Goal: Check status: Check status

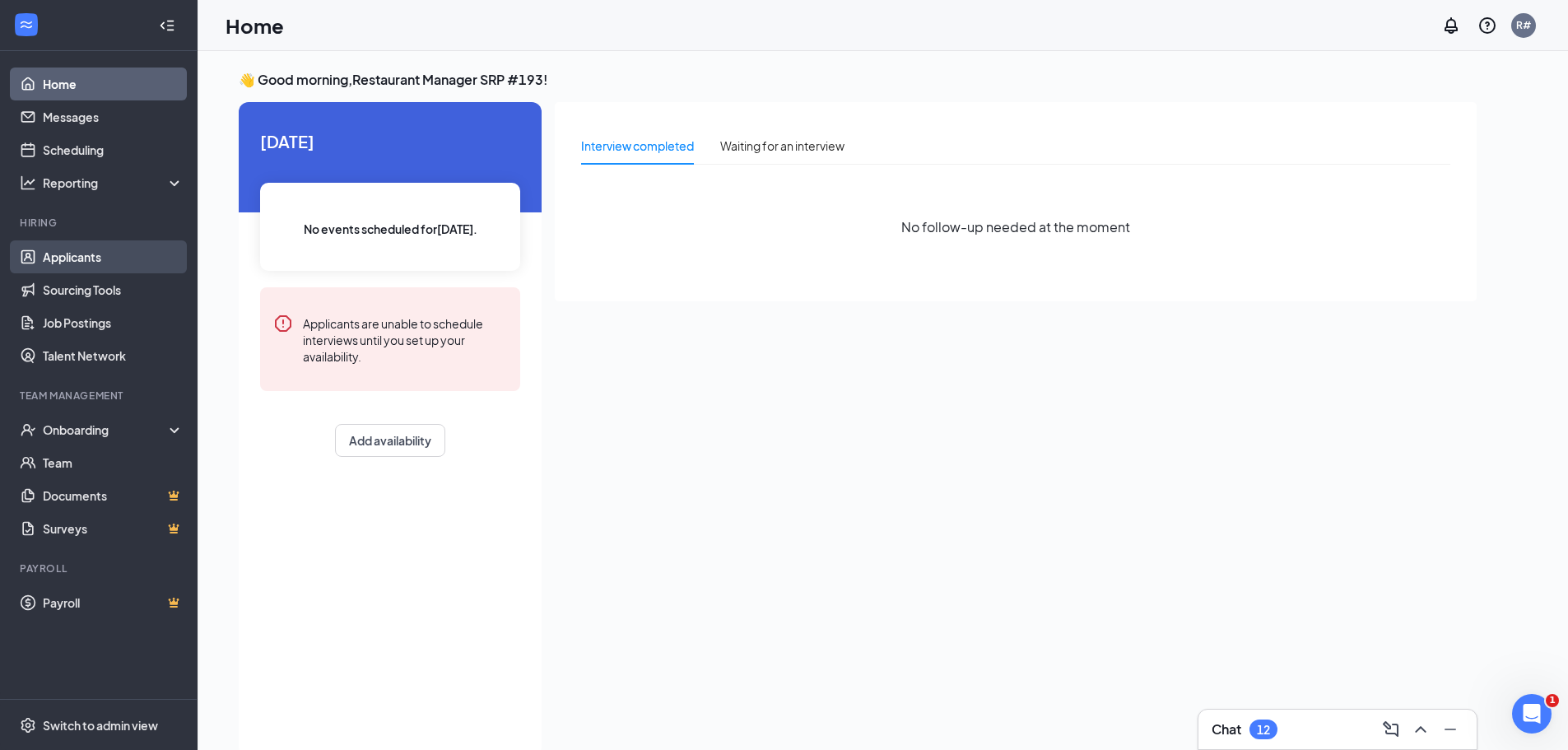
click at [94, 257] on link "Applicants" at bounding box center [113, 257] width 141 height 33
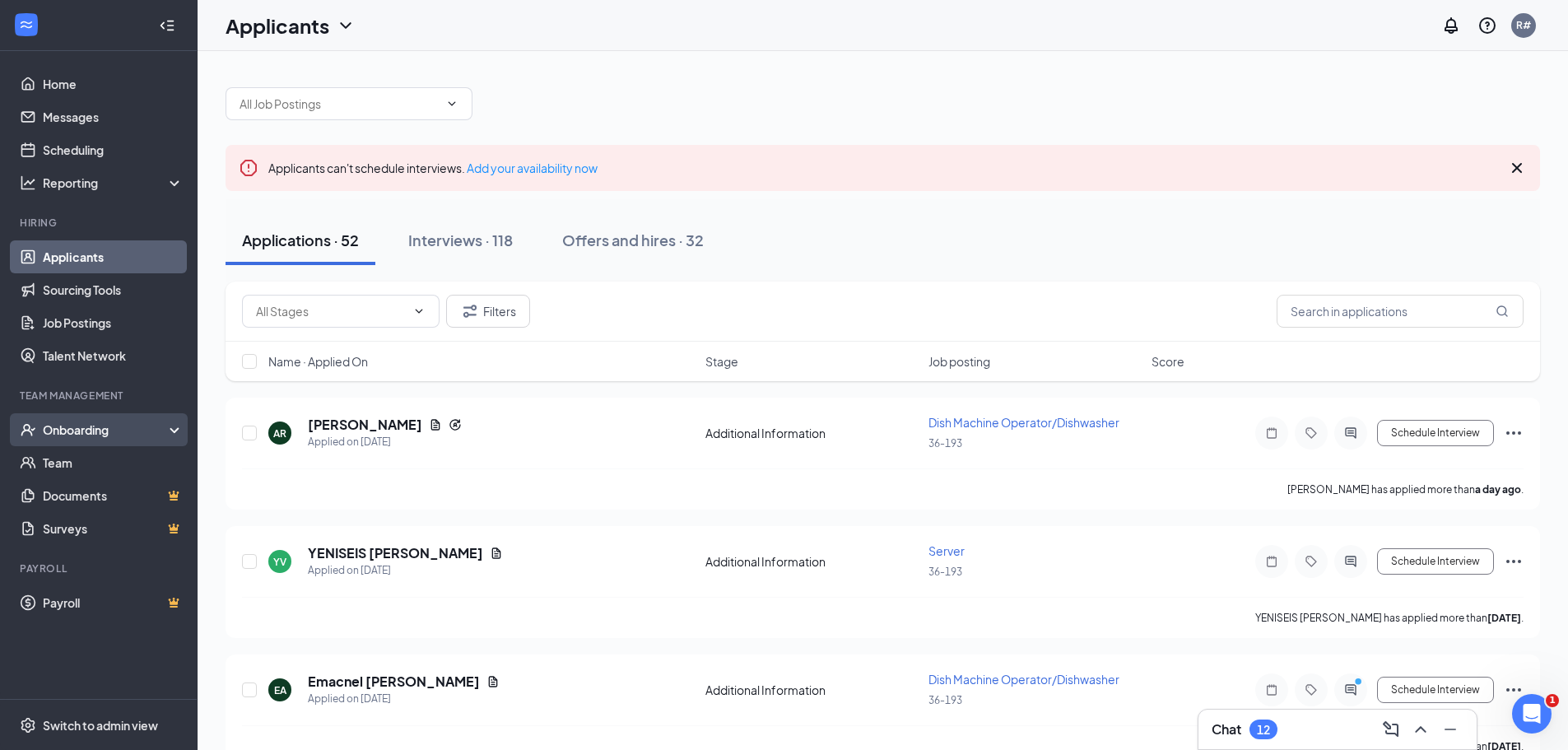
click at [81, 433] on div "Onboarding" at bounding box center [106, 429] width 126 height 16
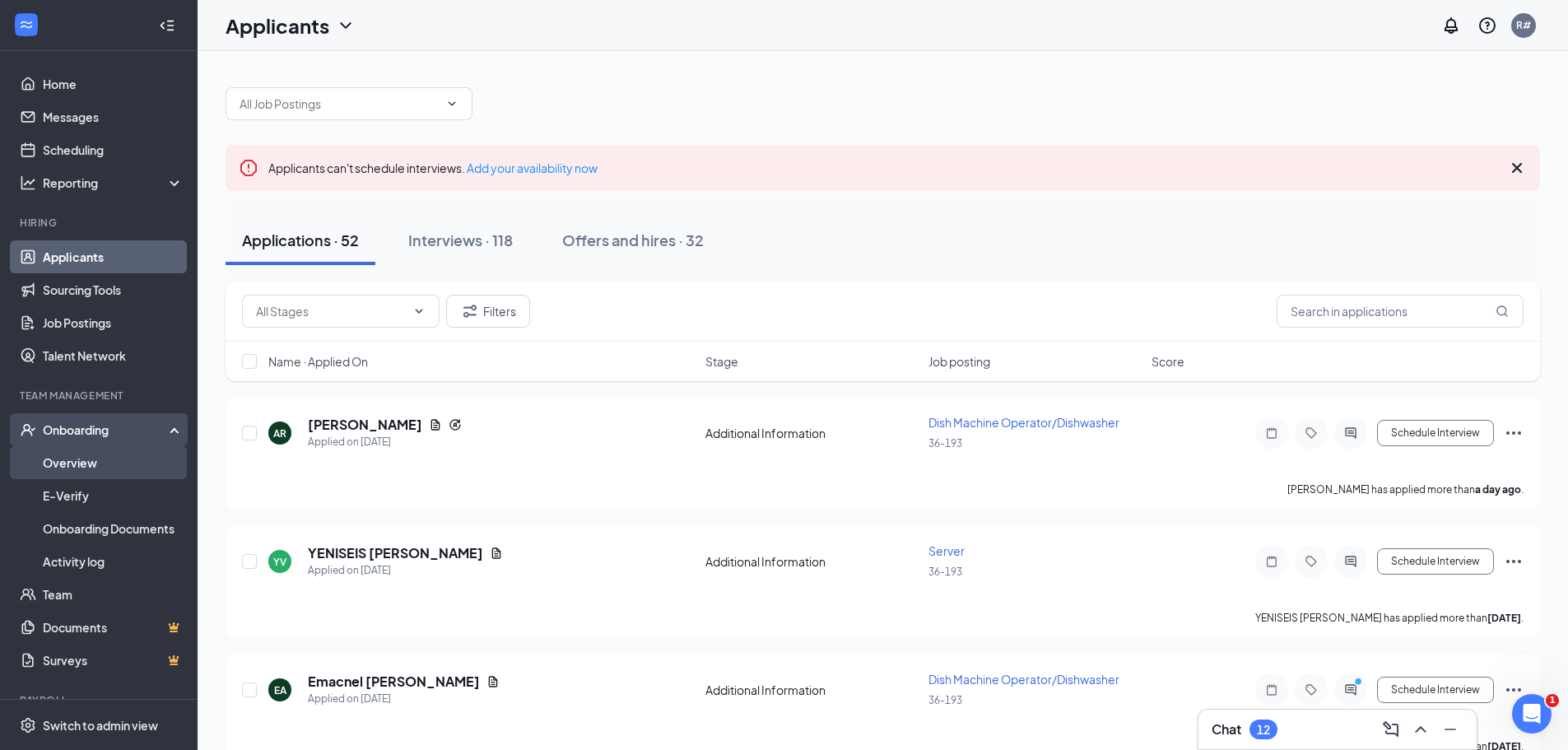
click at [81, 459] on link "Overview" at bounding box center [113, 462] width 141 height 33
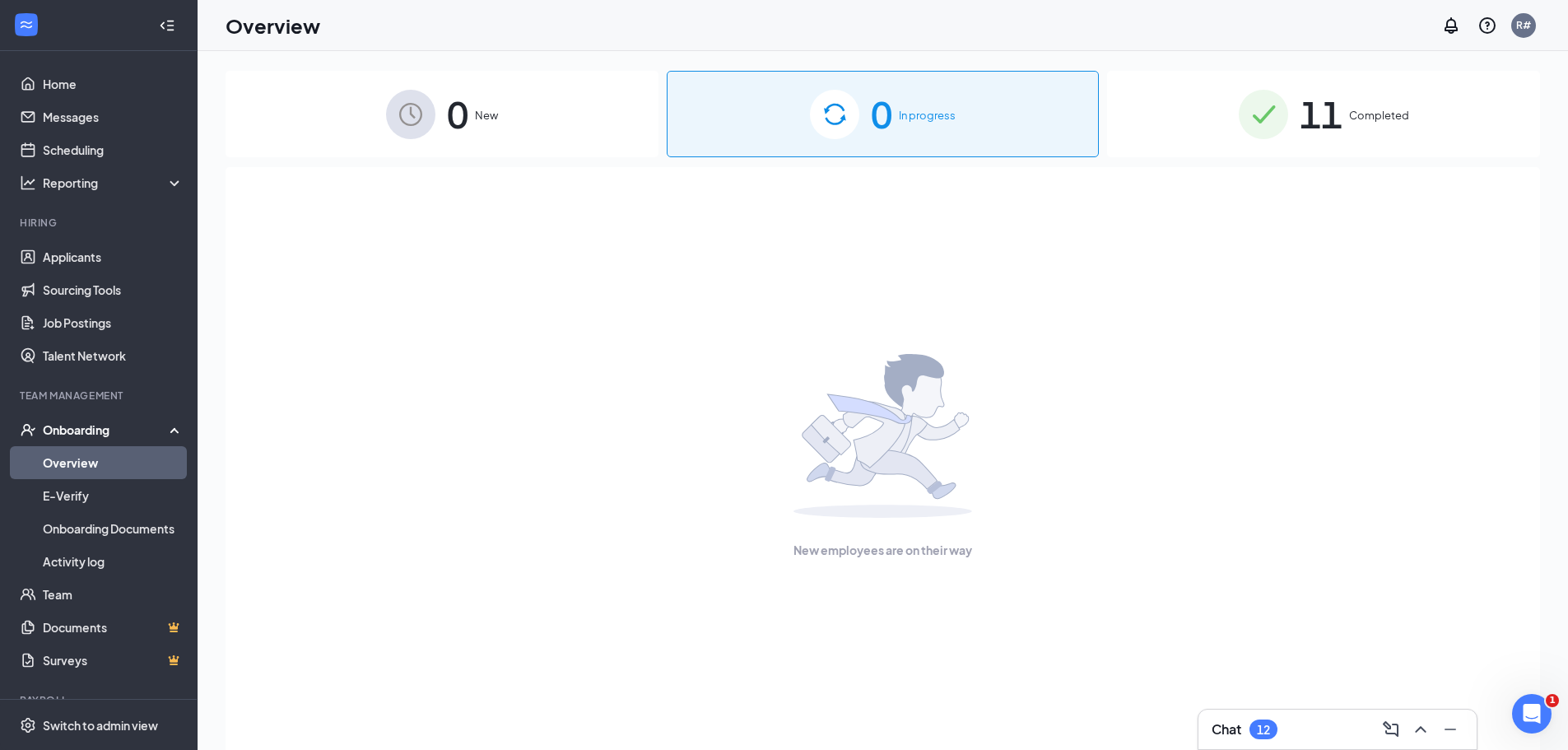
click at [1338, 111] on span "11" at bounding box center [1321, 114] width 43 height 57
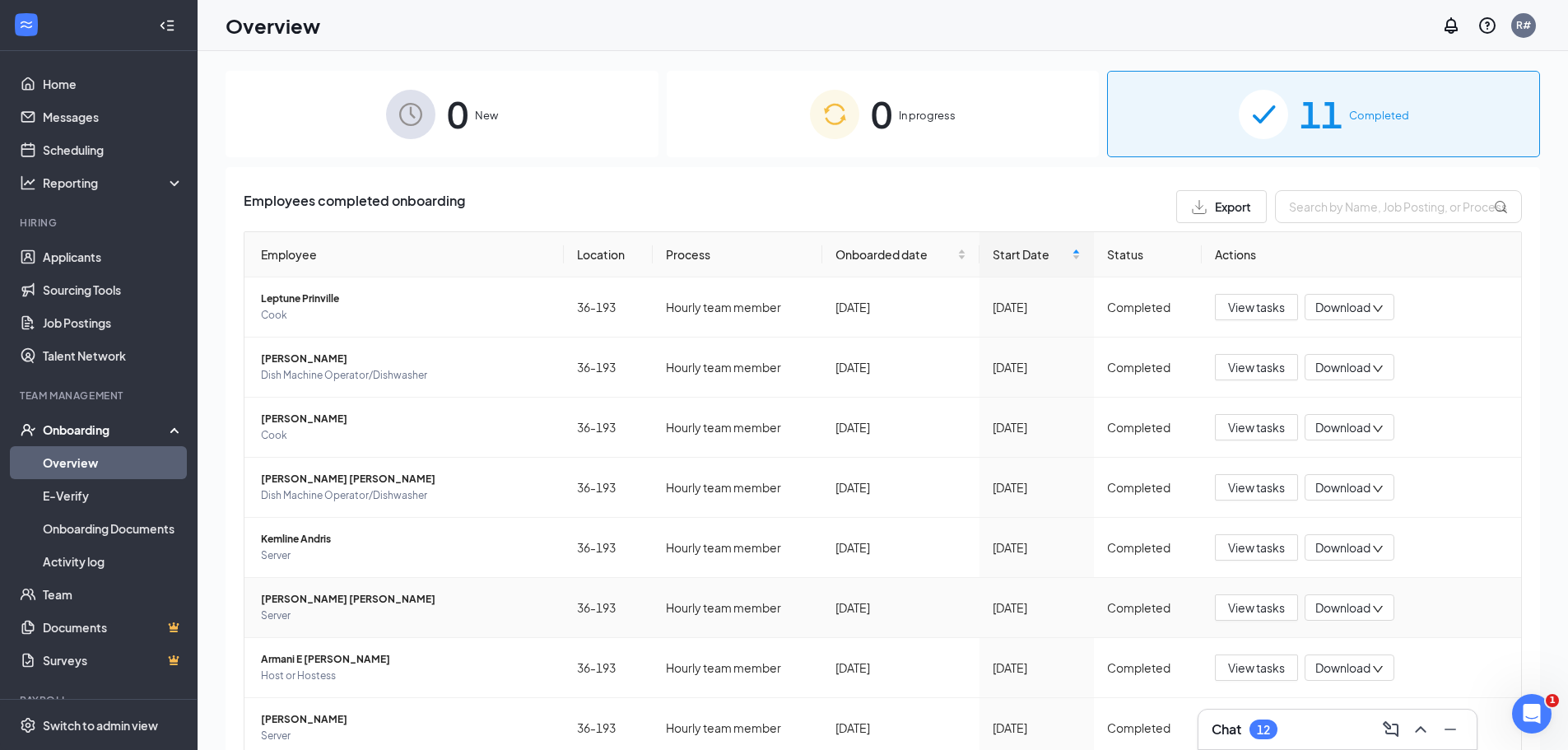
click at [353, 596] on span "[PERSON_NAME] [PERSON_NAME]" at bounding box center [405, 599] width 289 height 16
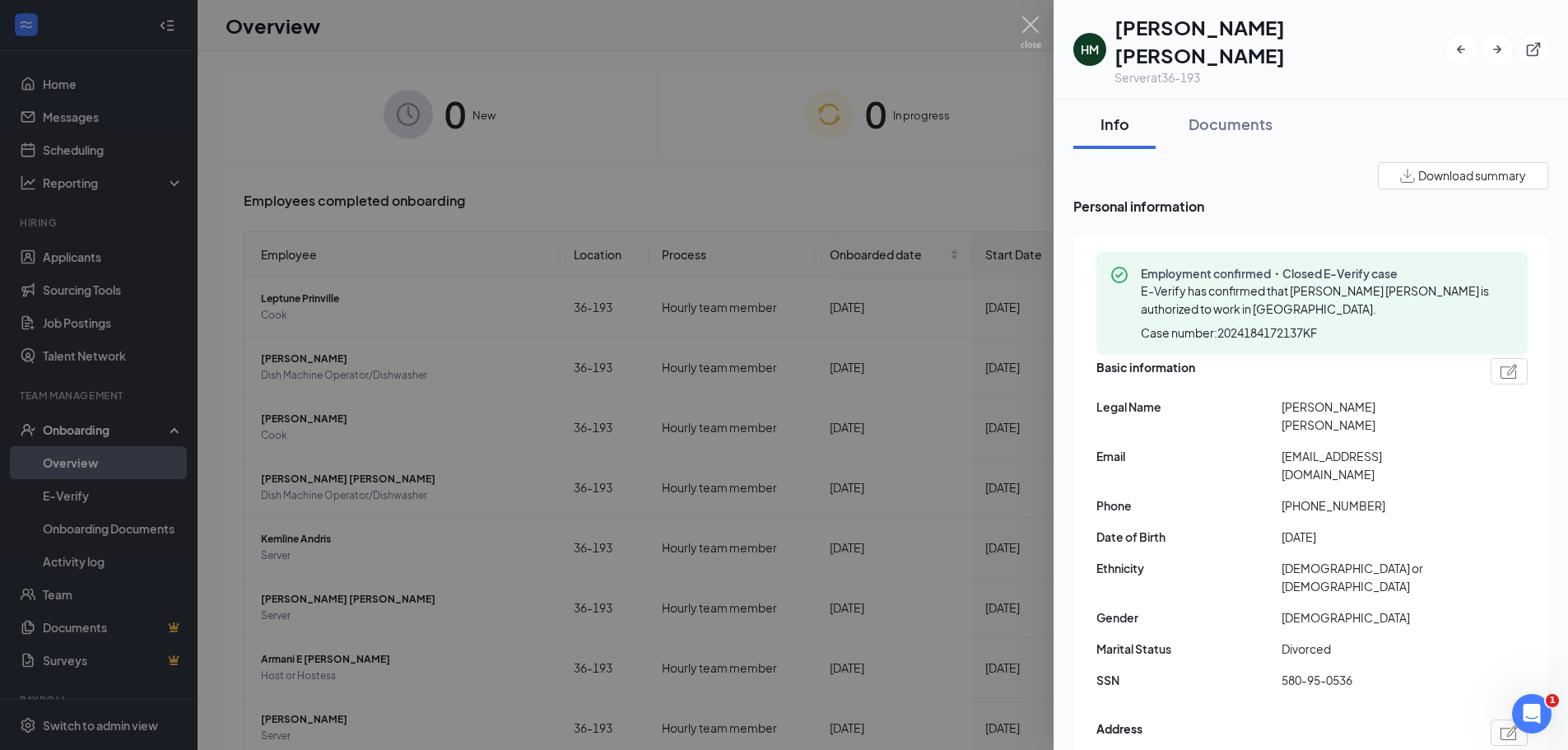
click at [1203, 322] on div "Employment confirmed・Closed E-Verify case E-Verify has confirmed that [PERSON_N…" at bounding box center [1328, 303] width 374 height 76
click at [590, 575] on div at bounding box center [784, 375] width 1568 height 750
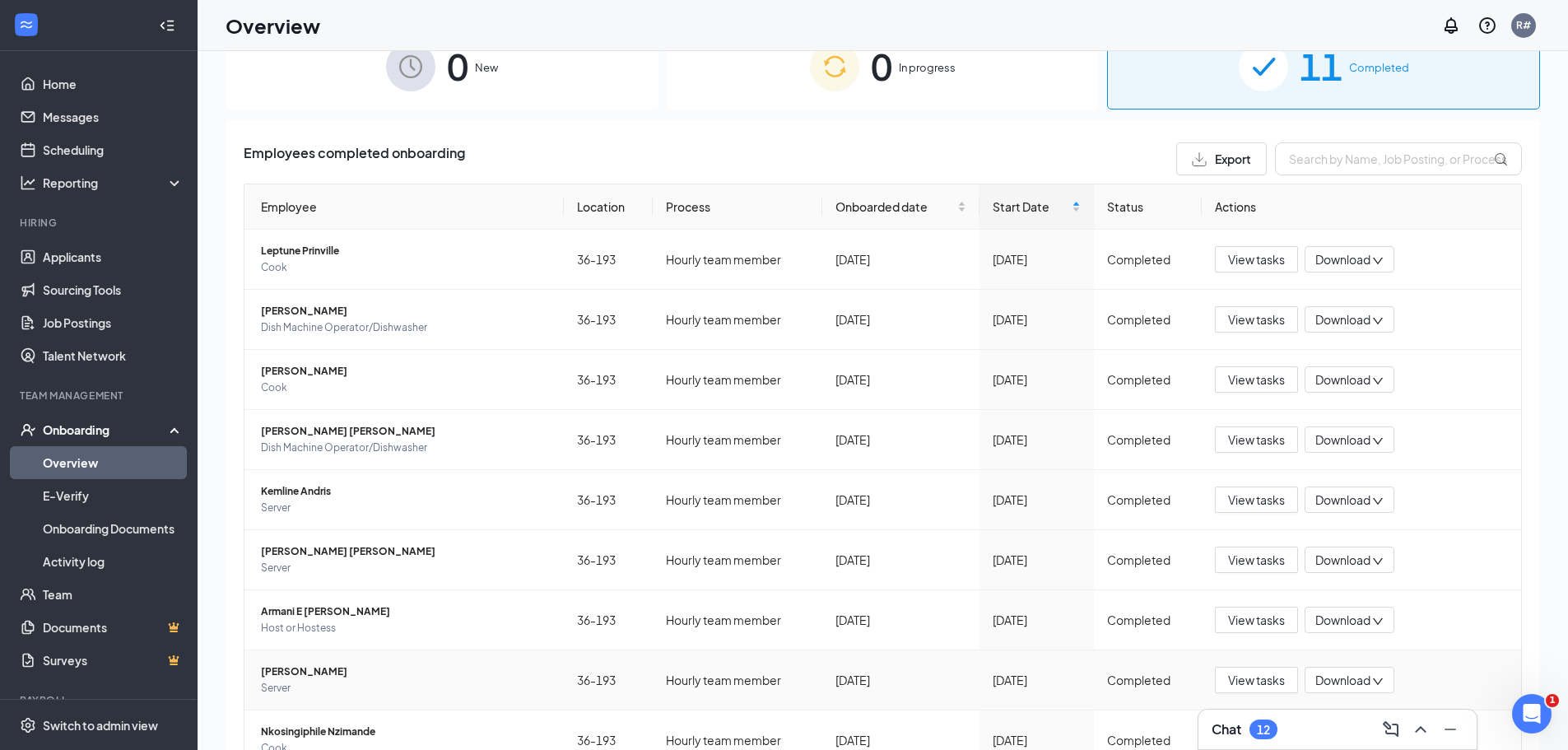
scroll to position [74, 0]
